Goal: Information Seeking & Learning: Find specific fact

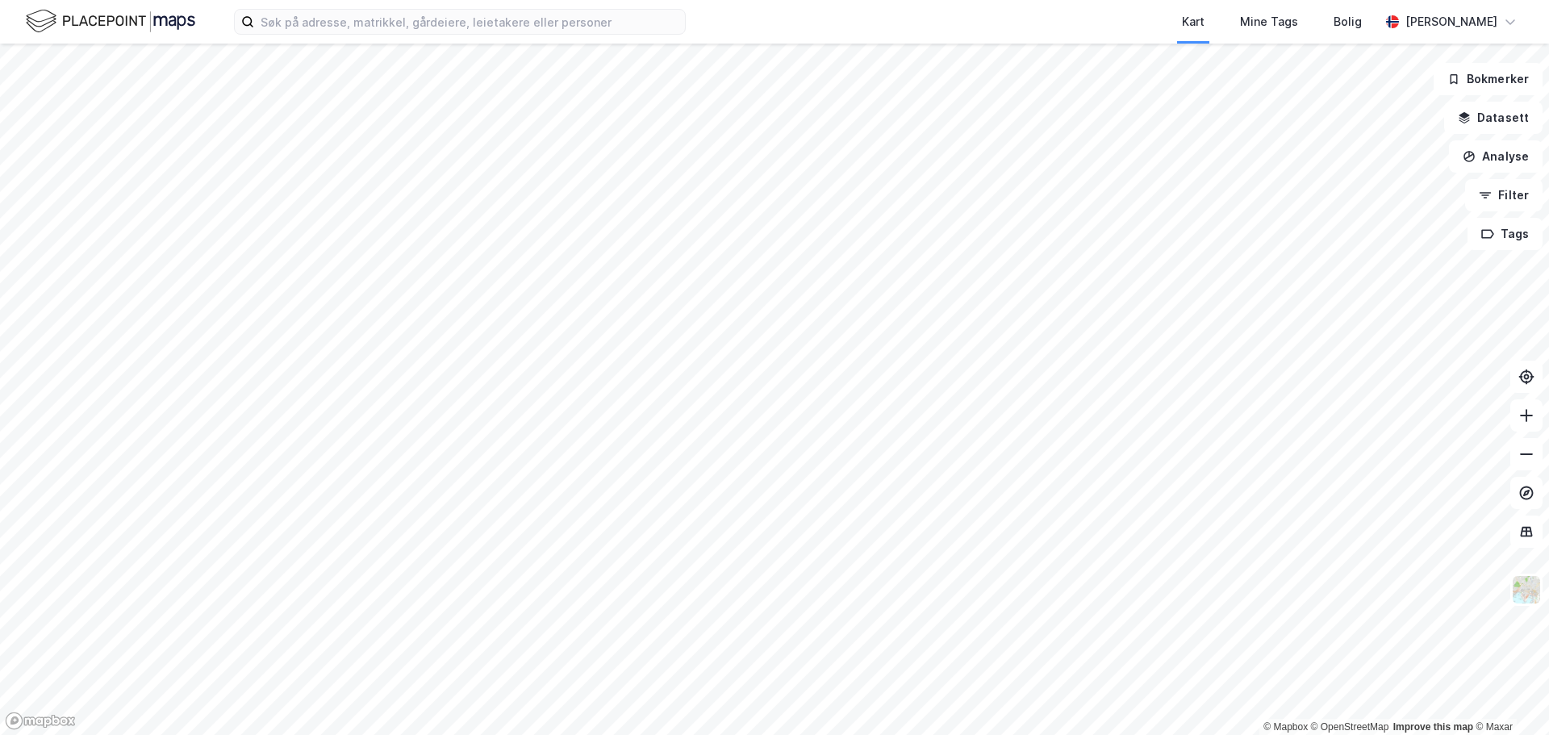
click at [479, 39] on div "Kart Mine Tags [PERSON_NAME] [PERSON_NAME]" at bounding box center [774, 22] width 1549 height 44
click at [479, 30] on input at bounding box center [469, 22] width 431 height 24
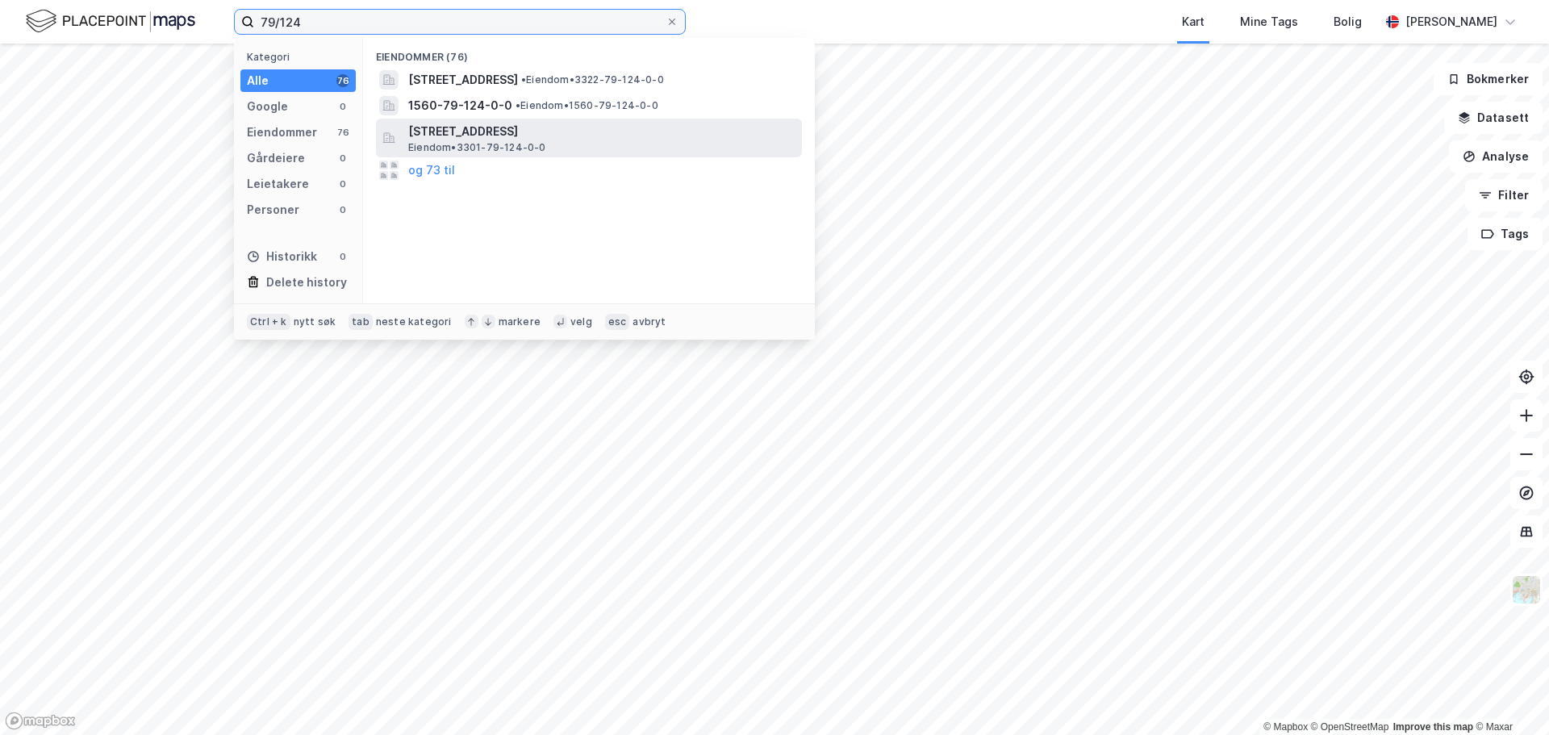
type input "79/124"
click at [615, 131] on span "[STREET_ADDRESS]" at bounding box center [601, 131] width 387 height 19
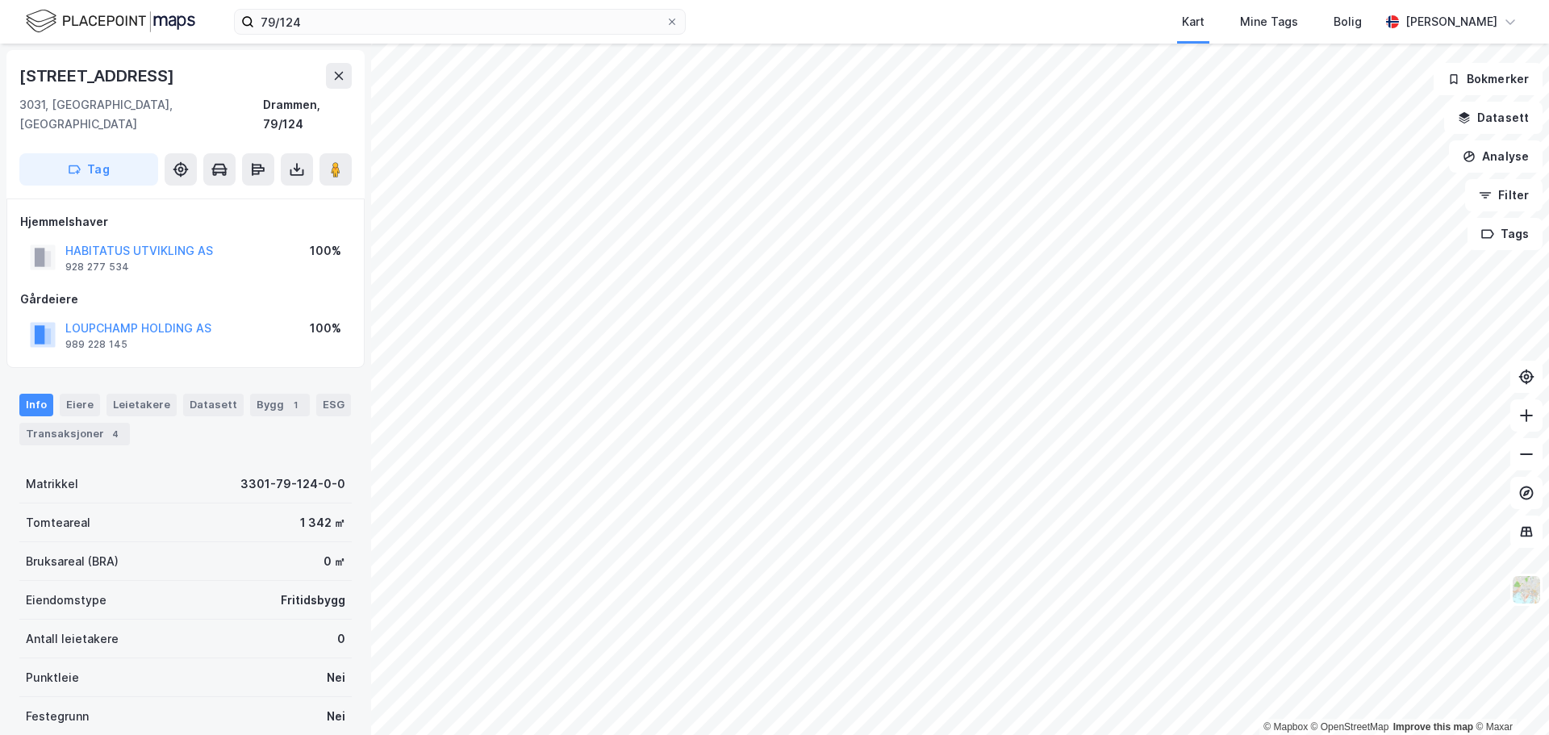
click at [385, 40] on div "79/124 Kart Mine Tags [PERSON_NAME] [PERSON_NAME]" at bounding box center [774, 22] width 1549 height 44
click at [387, 29] on input "79/124" at bounding box center [460, 22] width 412 height 24
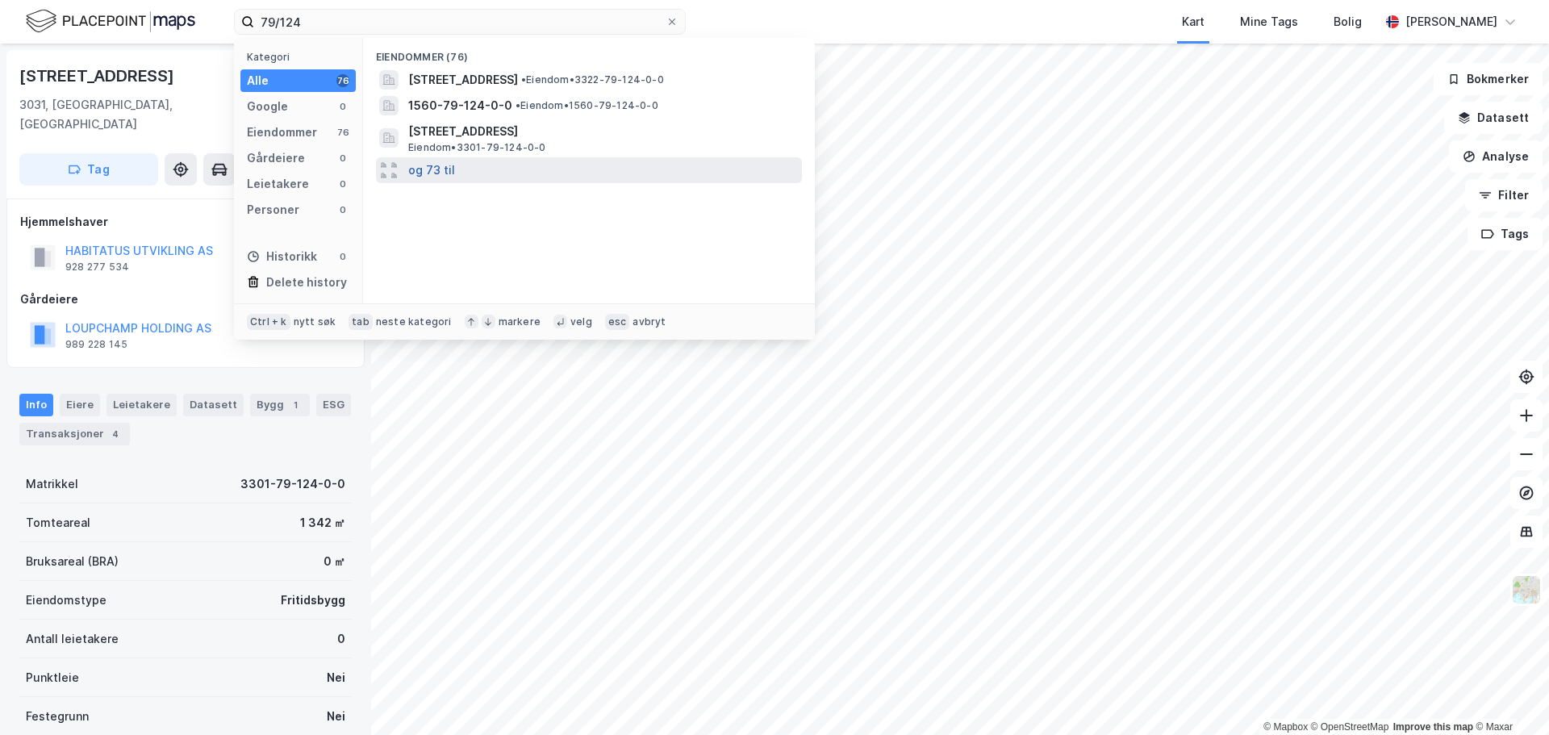
click at [432, 174] on button "og 73 til" at bounding box center [431, 170] width 47 height 19
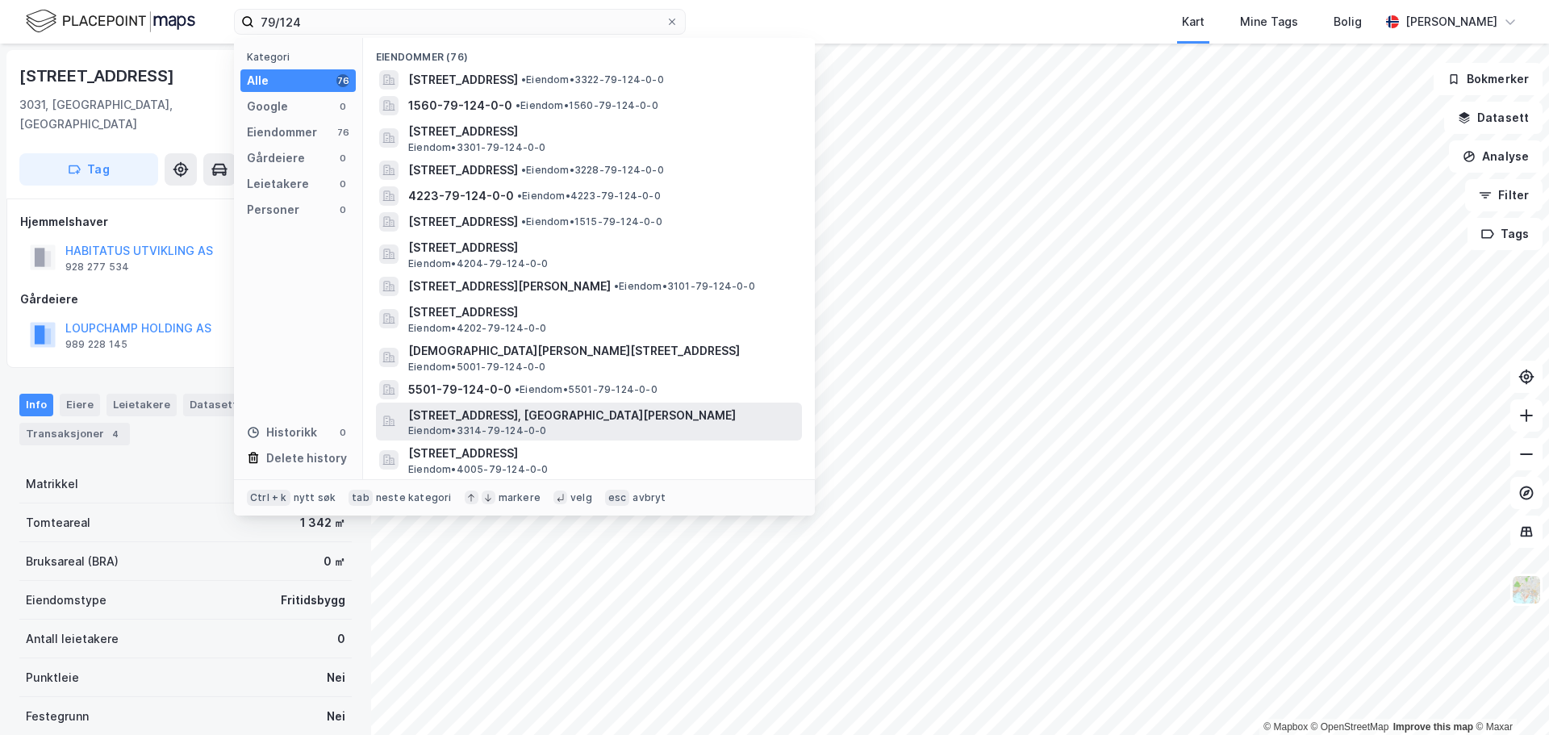
click at [686, 419] on span "[STREET_ADDRESS], [GEOGRAPHIC_DATA][PERSON_NAME]" at bounding box center [601, 415] width 387 height 19
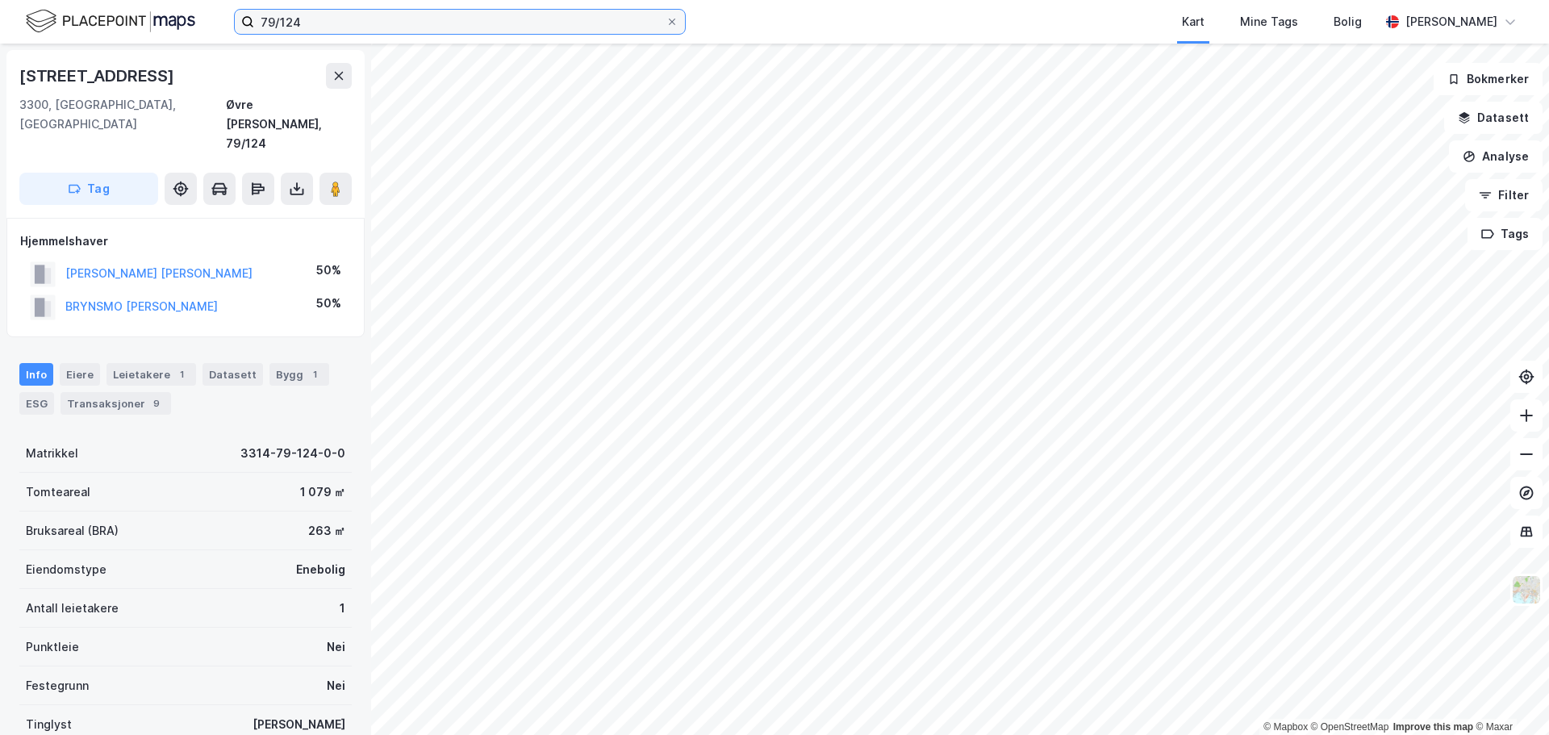
click at [344, 20] on input "79/124" at bounding box center [460, 22] width 412 height 24
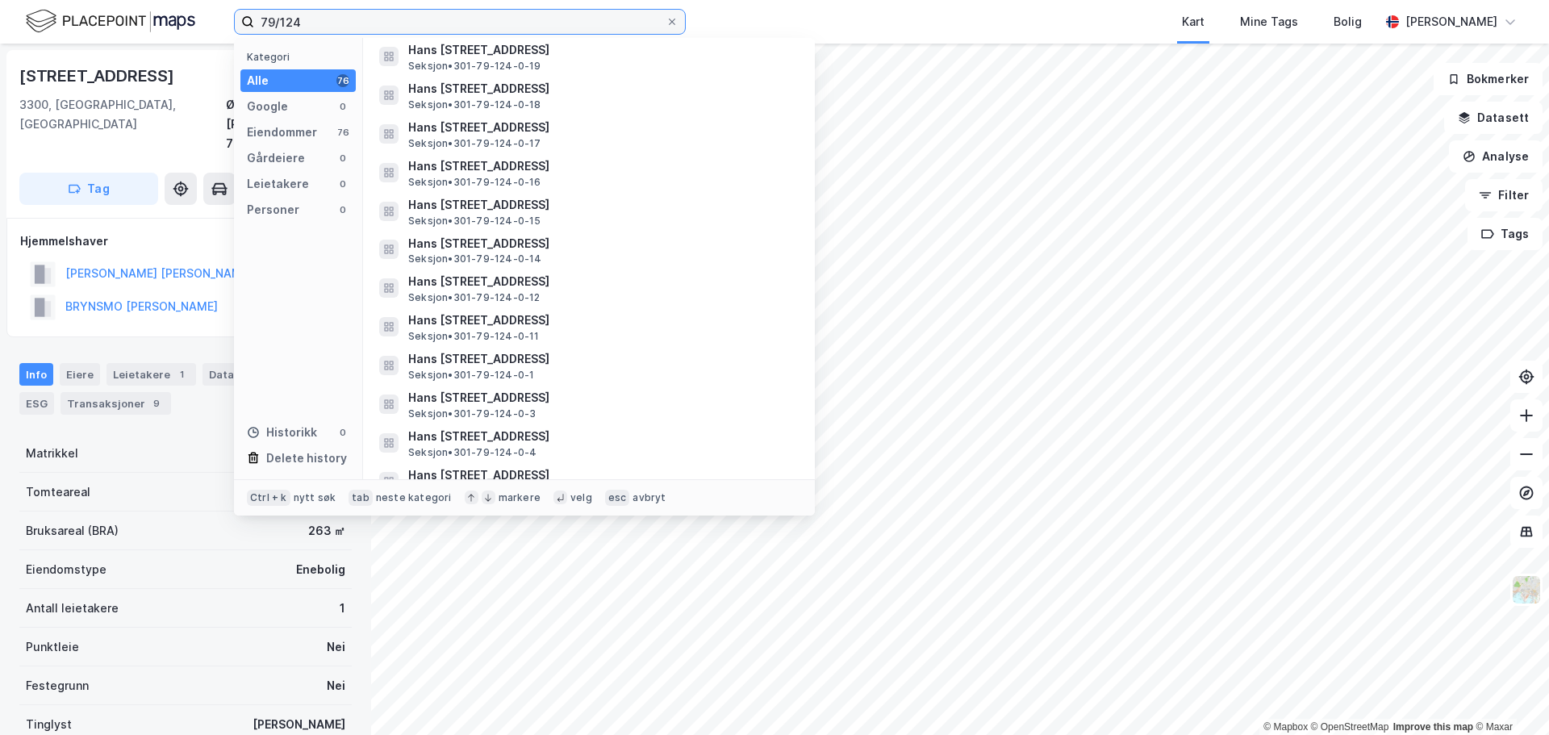
scroll to position [2423, 0]
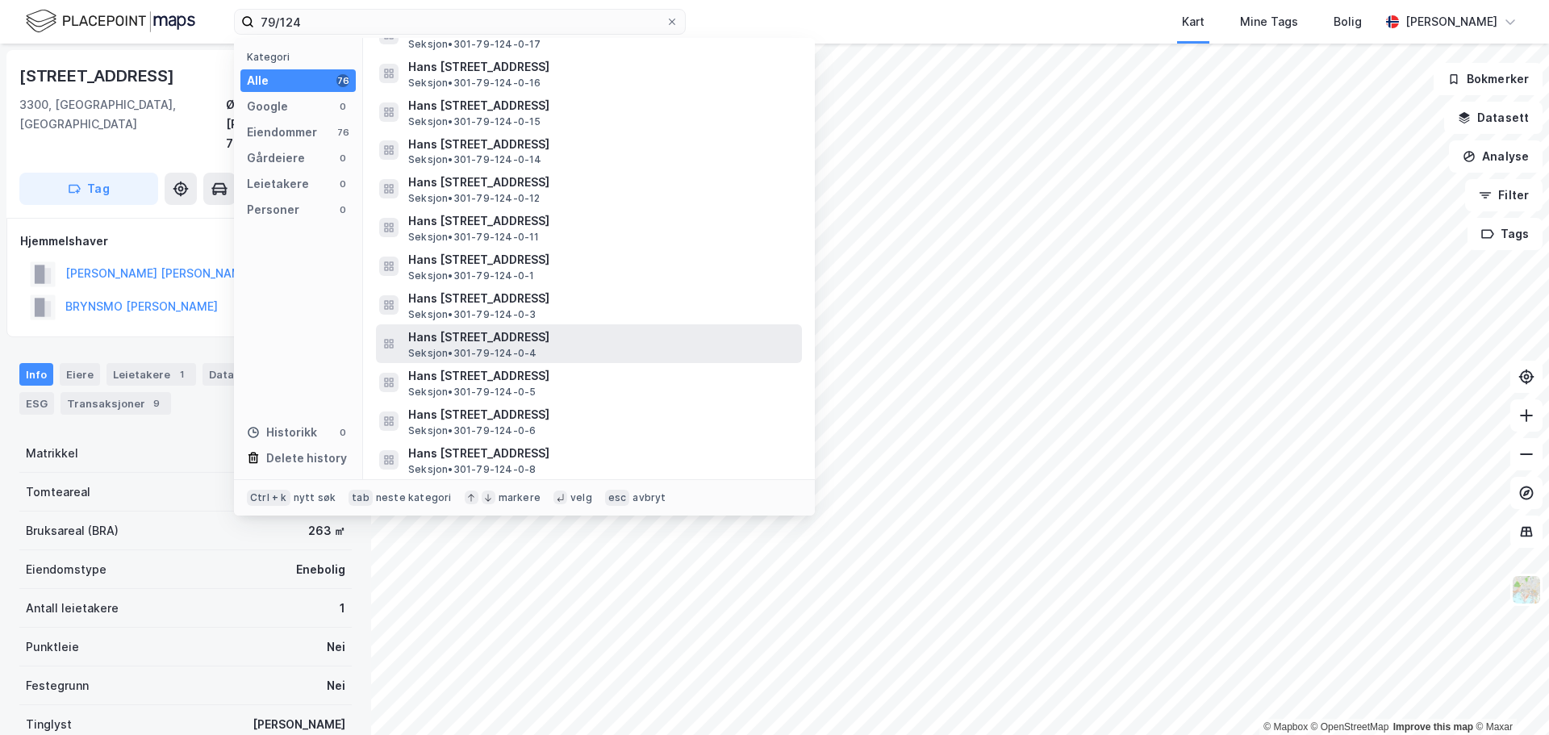
click at [604, 345] on span "Hans [STREET_ADDRESS]" at bounding box center [601, 337] width 387 height 19
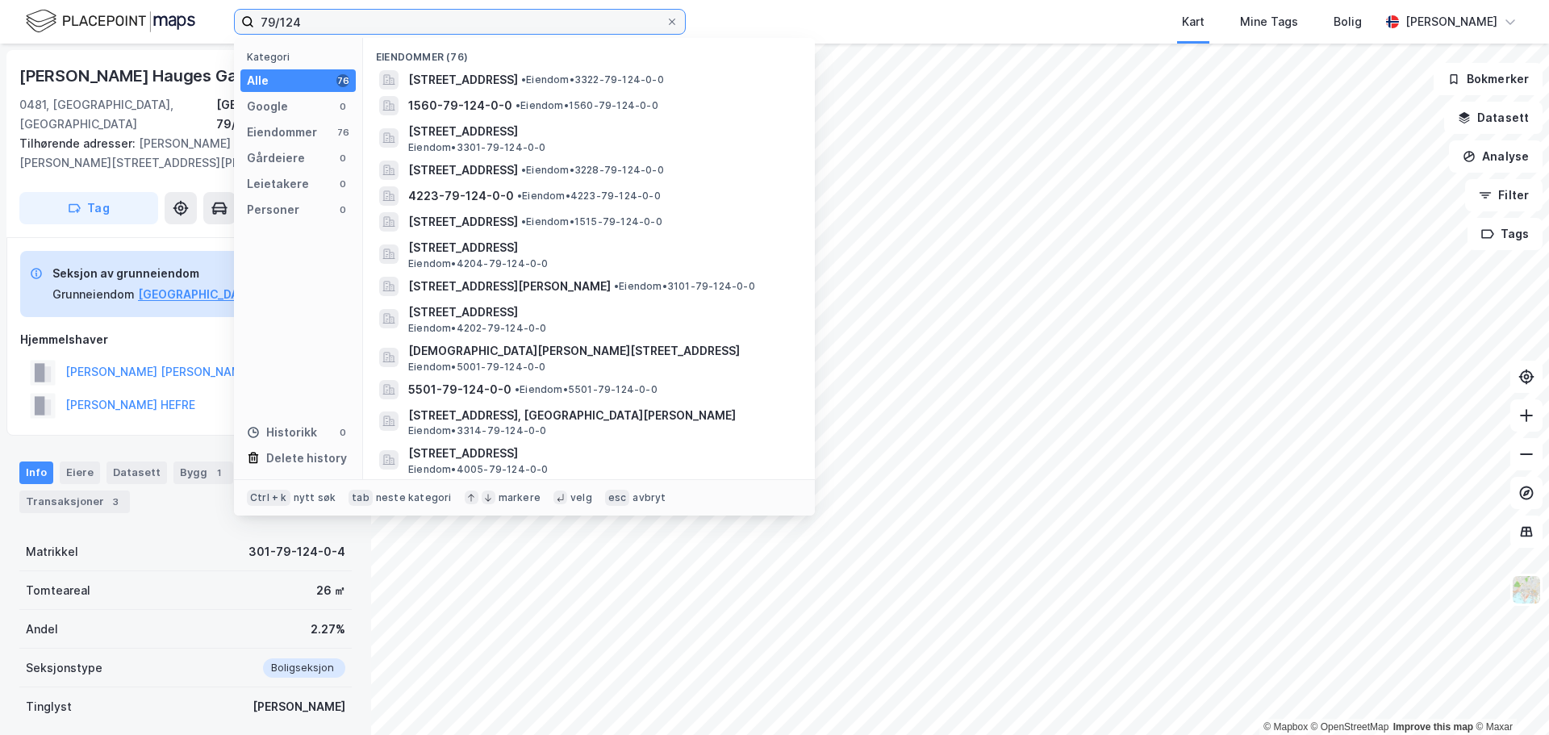
click at [477, 19] on input "79/124" at bounding box center [460, 22] width 412 height 24
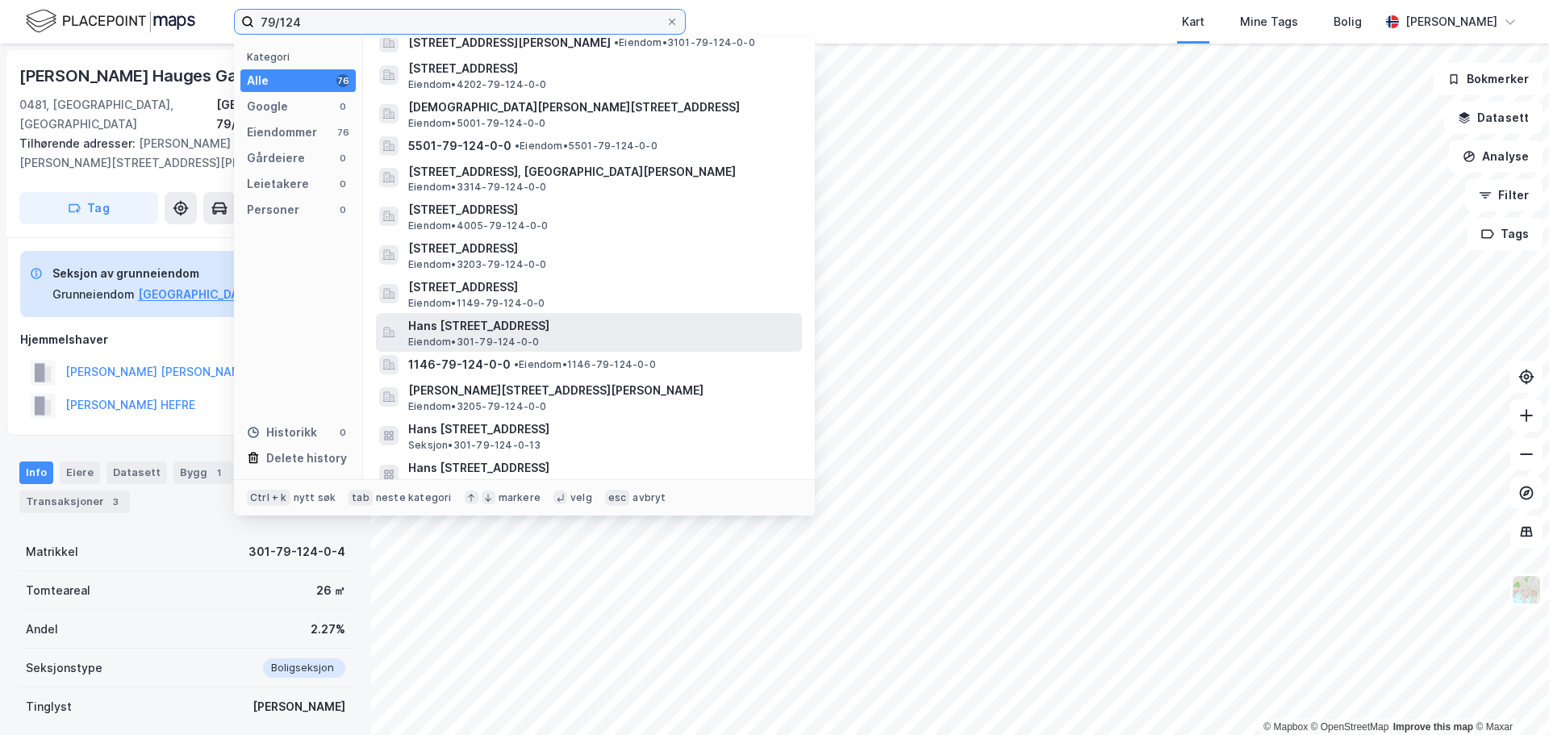
scroll to position [163, 0]
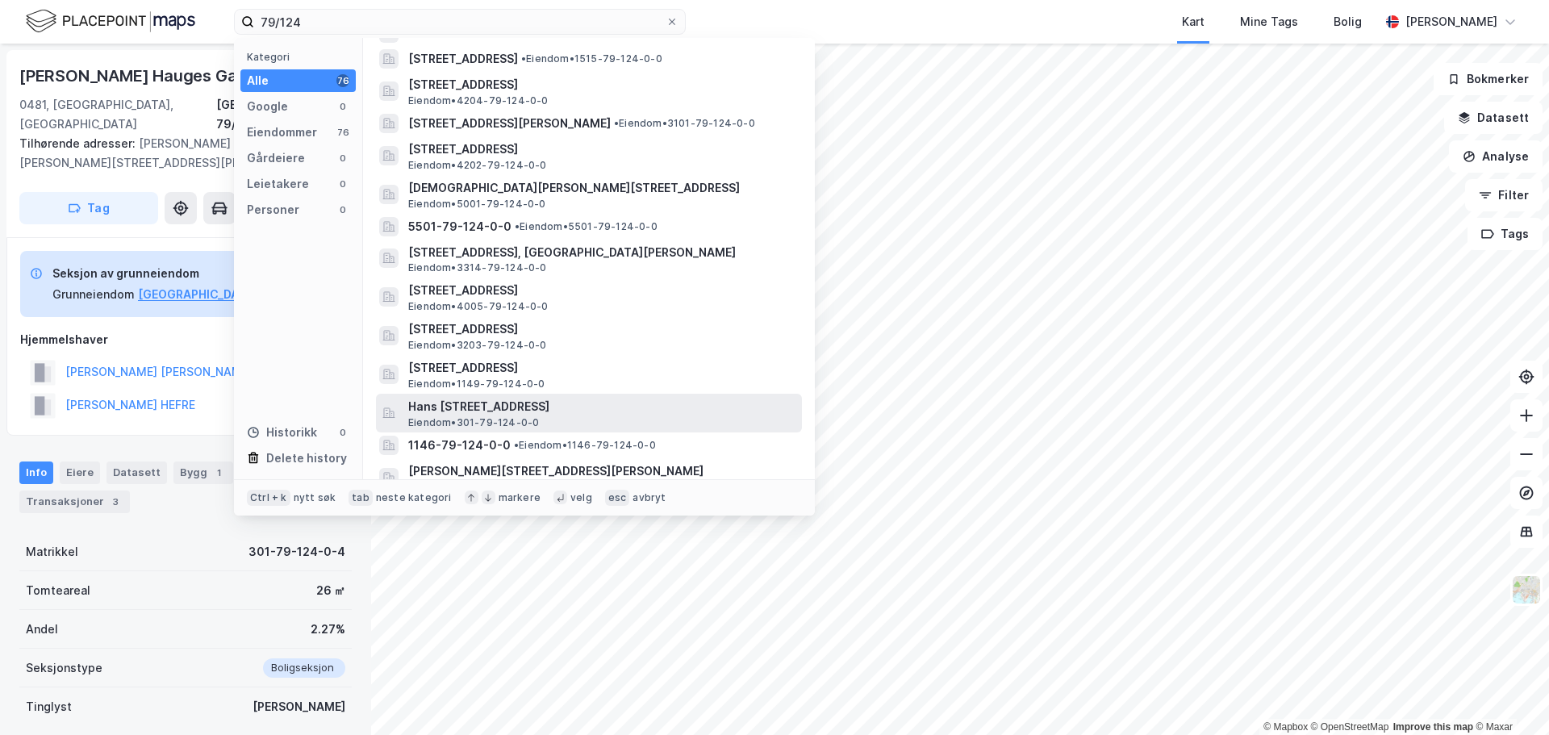
click at [641, 335] on span "[STREET_ADDRESS]" at bounding box center [601, 329] width 387 height 19
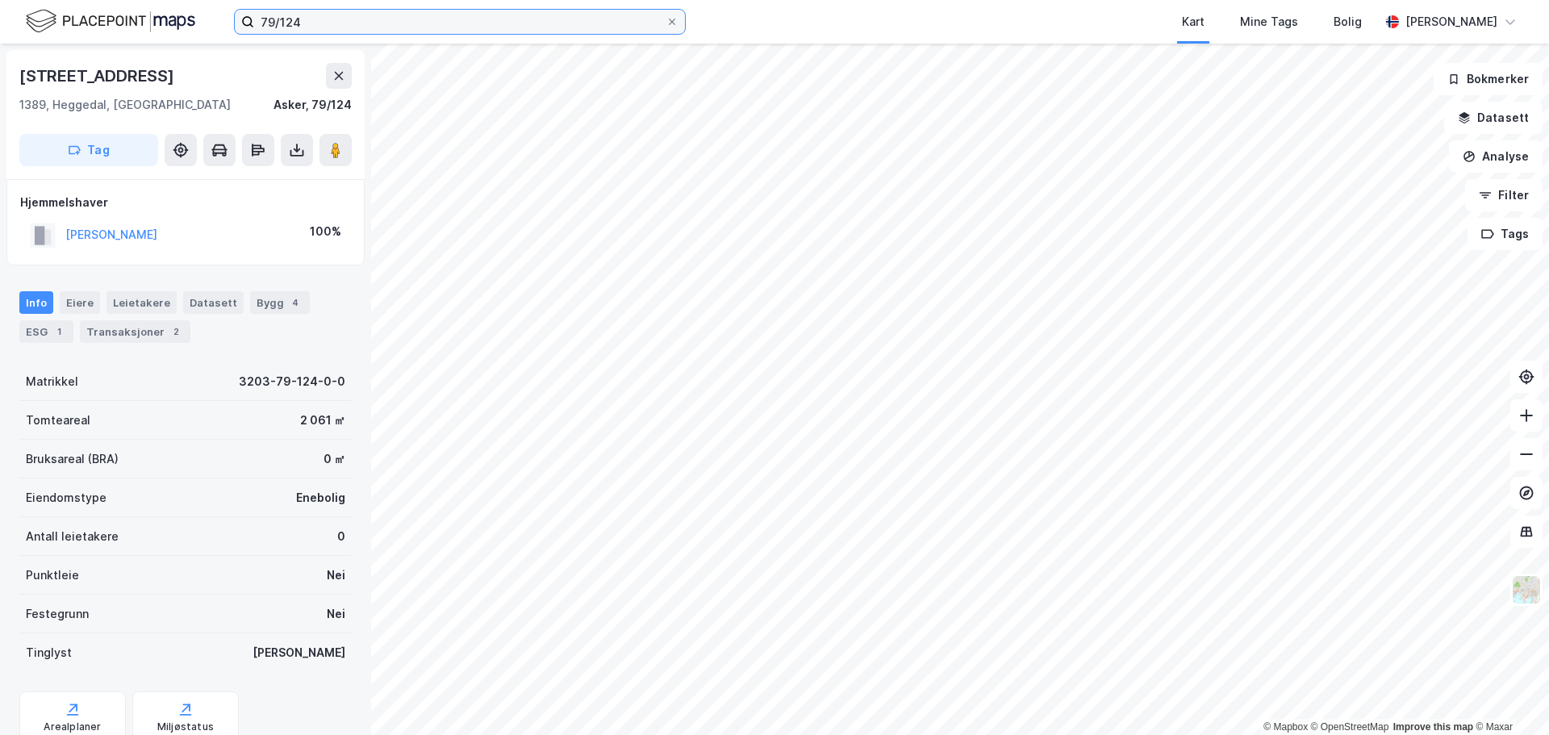
click at [405, 28] on input "79/124" at bounding box center [460, 22] width 412 height 24
